Goal: Information Seeking & Learning: Learn about a topic

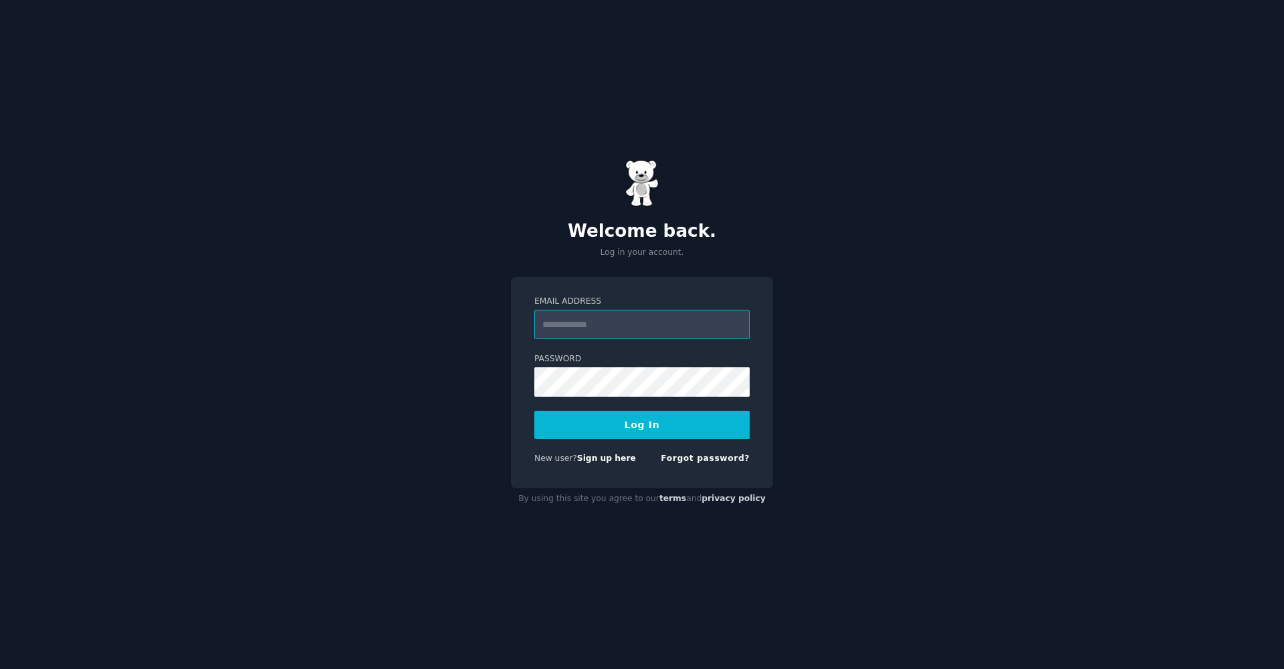
type input "**********"
click at [632, 429] on button "Log In" at bounding box center [641, 425] width 215 height 28
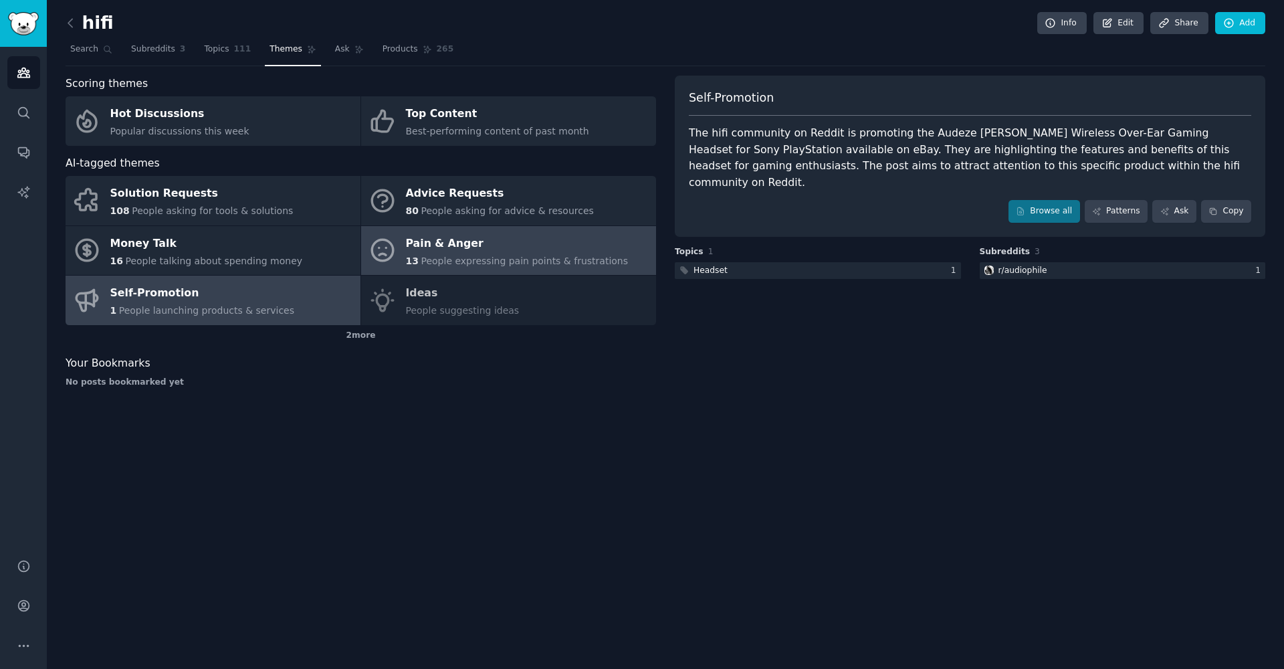
click at [450, 249] on div "Pain & Anger" at bounding box center [517, 243] width 223 height 21
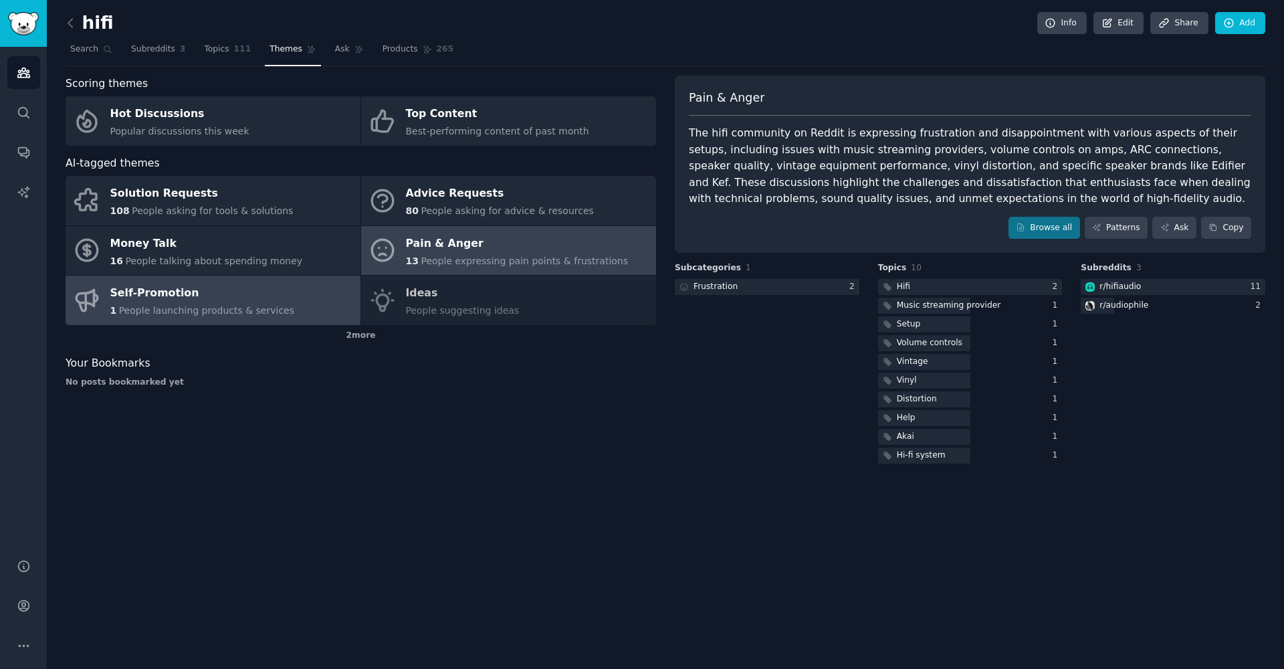
click at [173, 285] on div "Self-Promotion" at bounding box center [202, 293] width 185 height 21
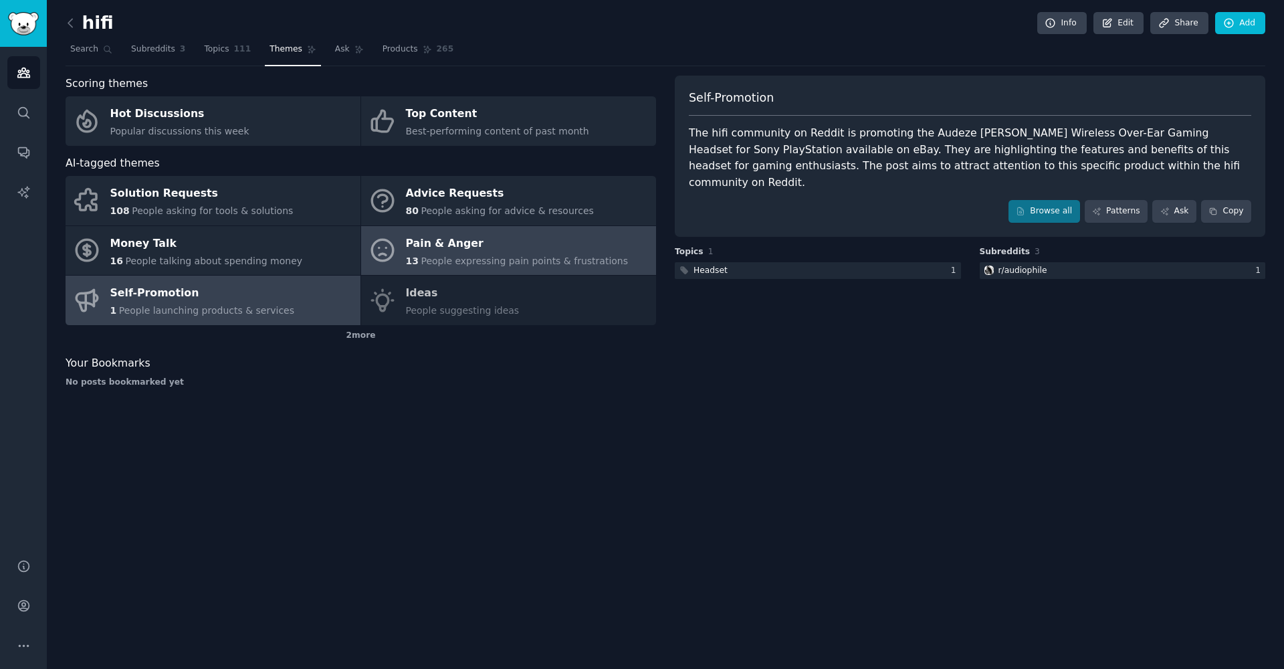
click at [441, 248] on div "Pain & Anger" at bounding box center [517, 243] width 223 height 21
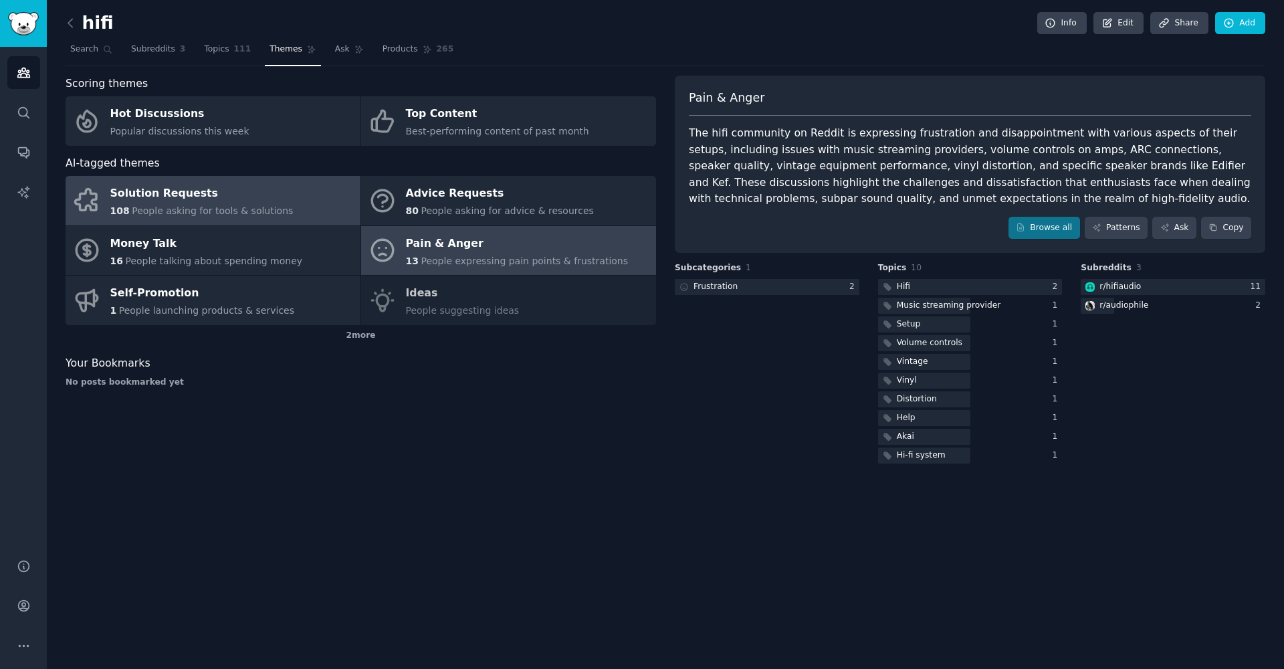
click at [180, 201] on div "Solution Requests" at bounding box center [201, 193] width 183 height 21
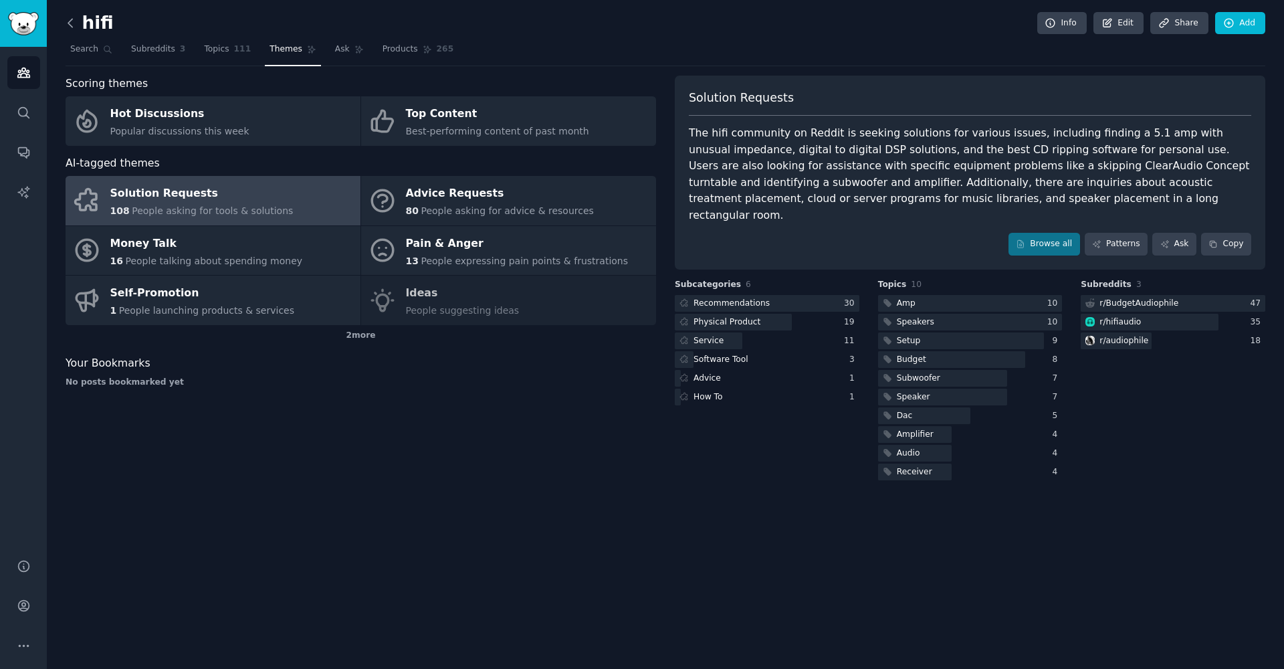
click at [76, 25] on icon at bounding box center [71, 23] width 14 height 14
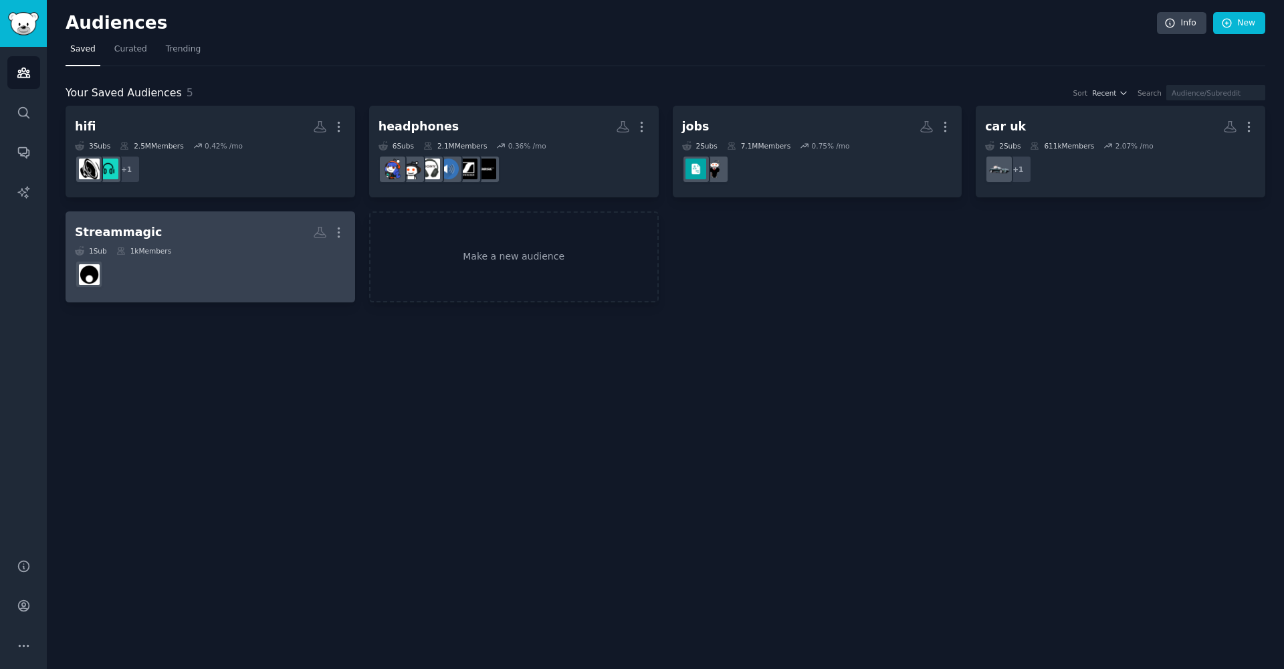
click at [132, 230] on div "Streammagic" at bounding box center [118, 232] width 87 height 17
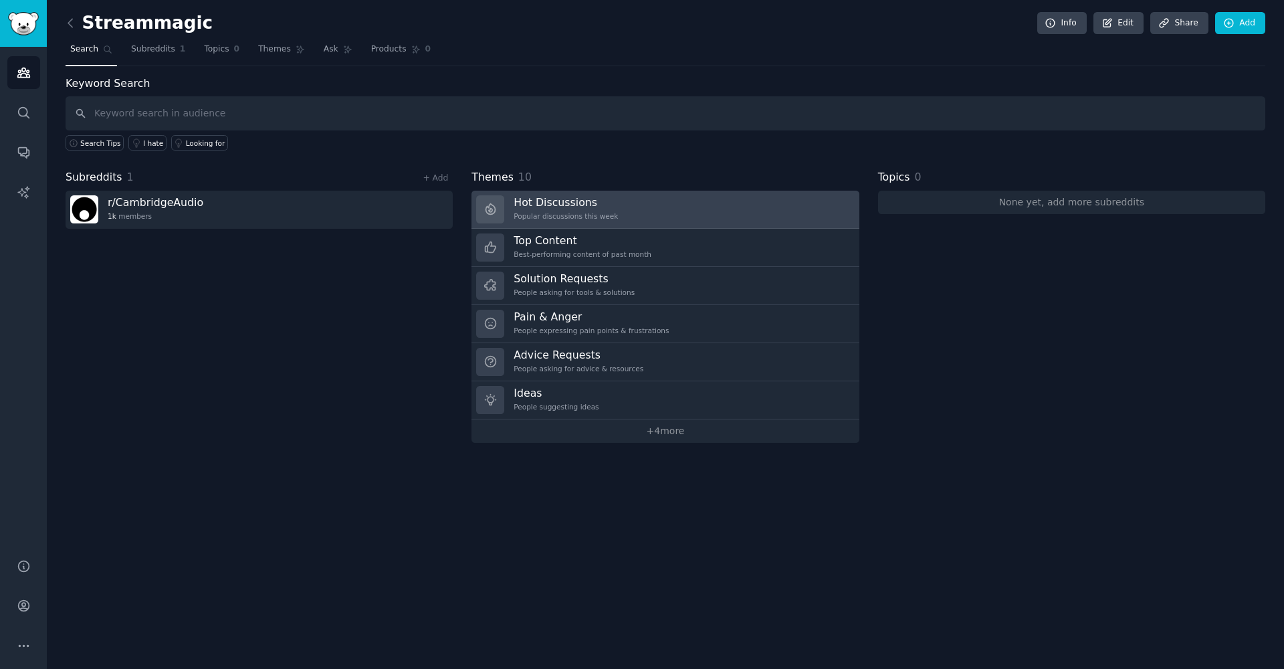
click at [550, 201] on h3 "Hot Discussions" at bounding box center [566, 202] width 104 height 14
